Goal: Understand site structure: Understand site structure

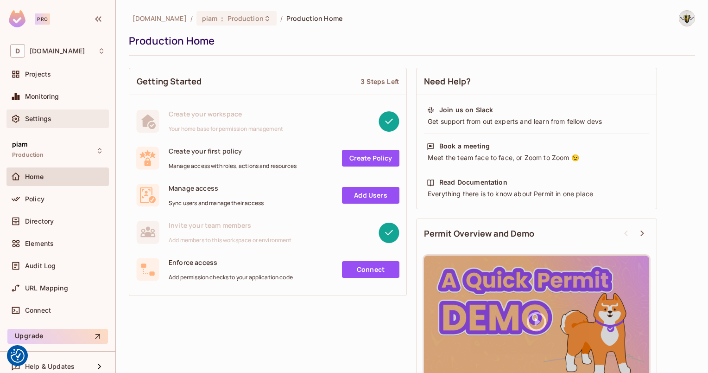
click at [38, 114] on div "Settings" at bounding box center [57, 118] width 95 height 11
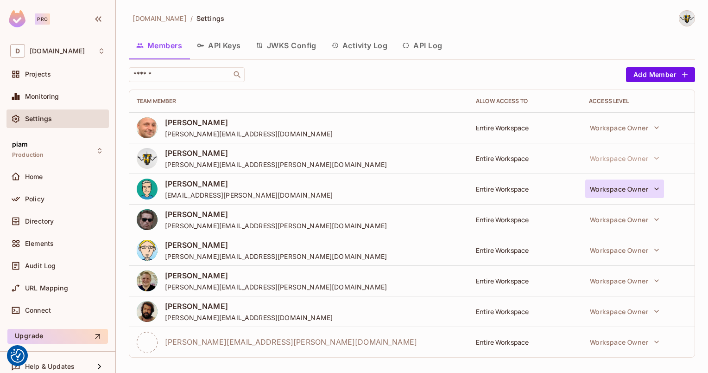
click at [634, 182] on button "Workspace Owner" at bounding box center [625, 188] width 79 height 19
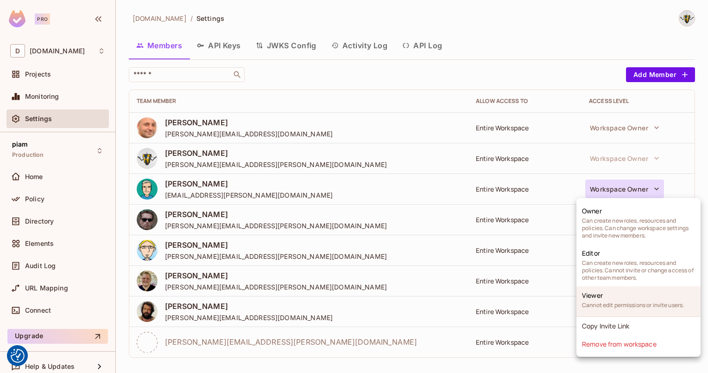
click at [613, 303] on span "Cannot edit permissions or invite users." at bounding box center [633, 304] width 102 height 7
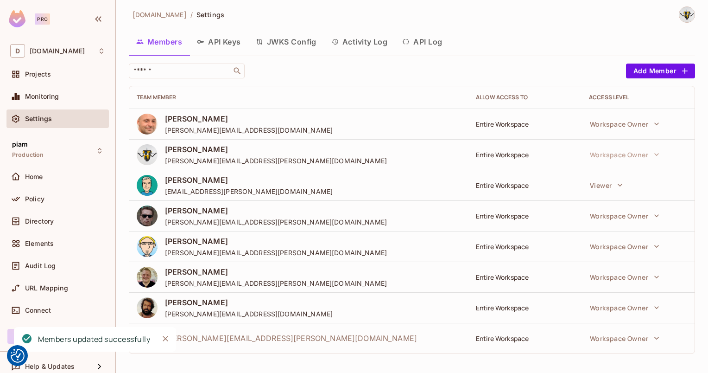
scroll to position [5, 0]
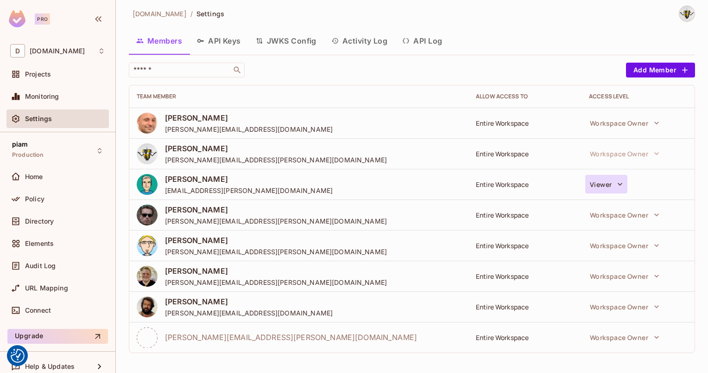
click at [606, 183] on button "Viewer" at bounding box center [607, 184] width 42 height 19
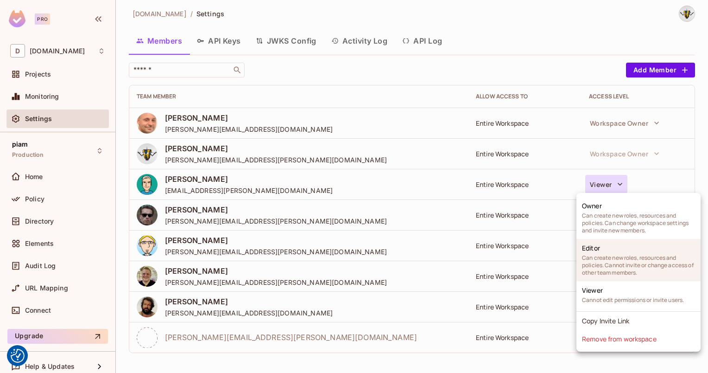
click at [594, 262] on span "Can create new roles, resources and policies. Cannot invite or change access of…" at bounding box center [638, 265] width 113 height 22
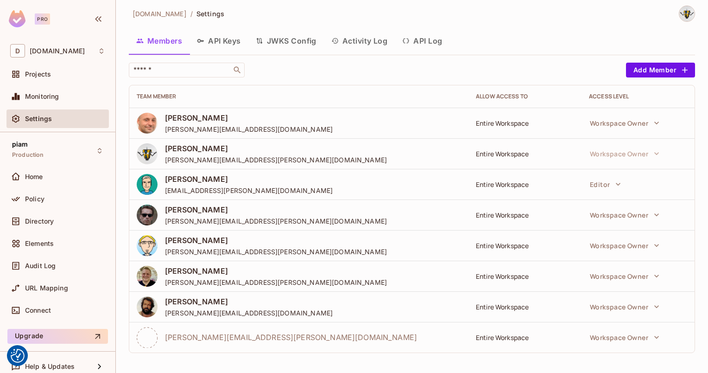
click at [228, 38] on button "API Keys" at bounding box center [219, 40] width 59 height 23
